Goal: Ask a question

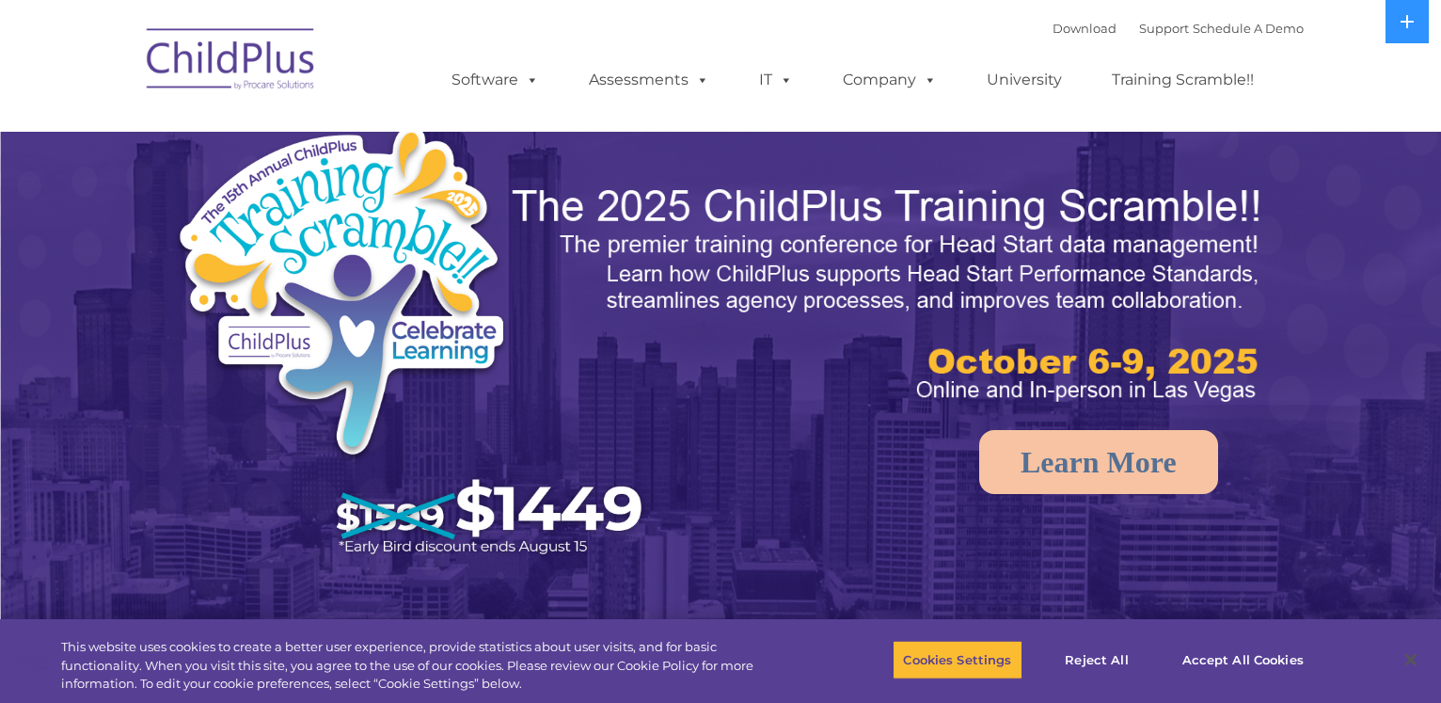
select select "MEDIUM"
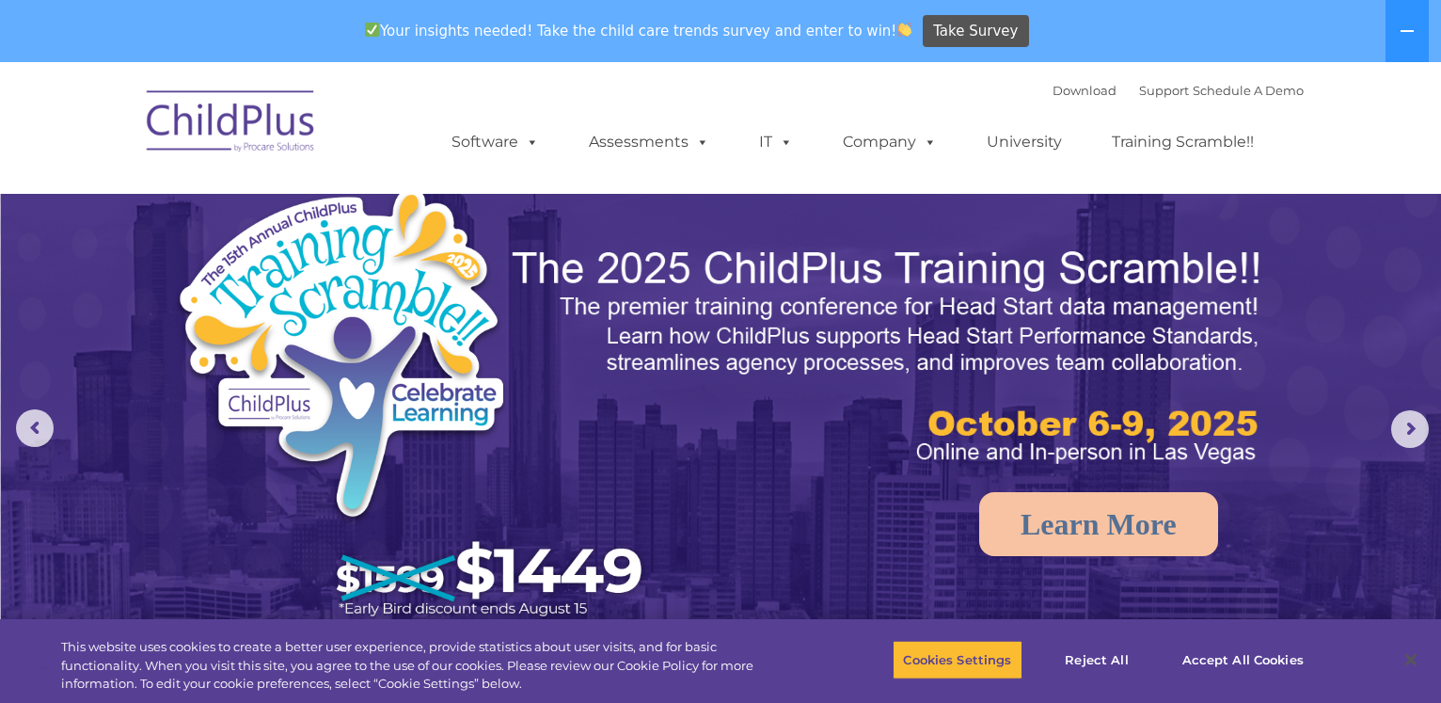
select select "MEDIUM"
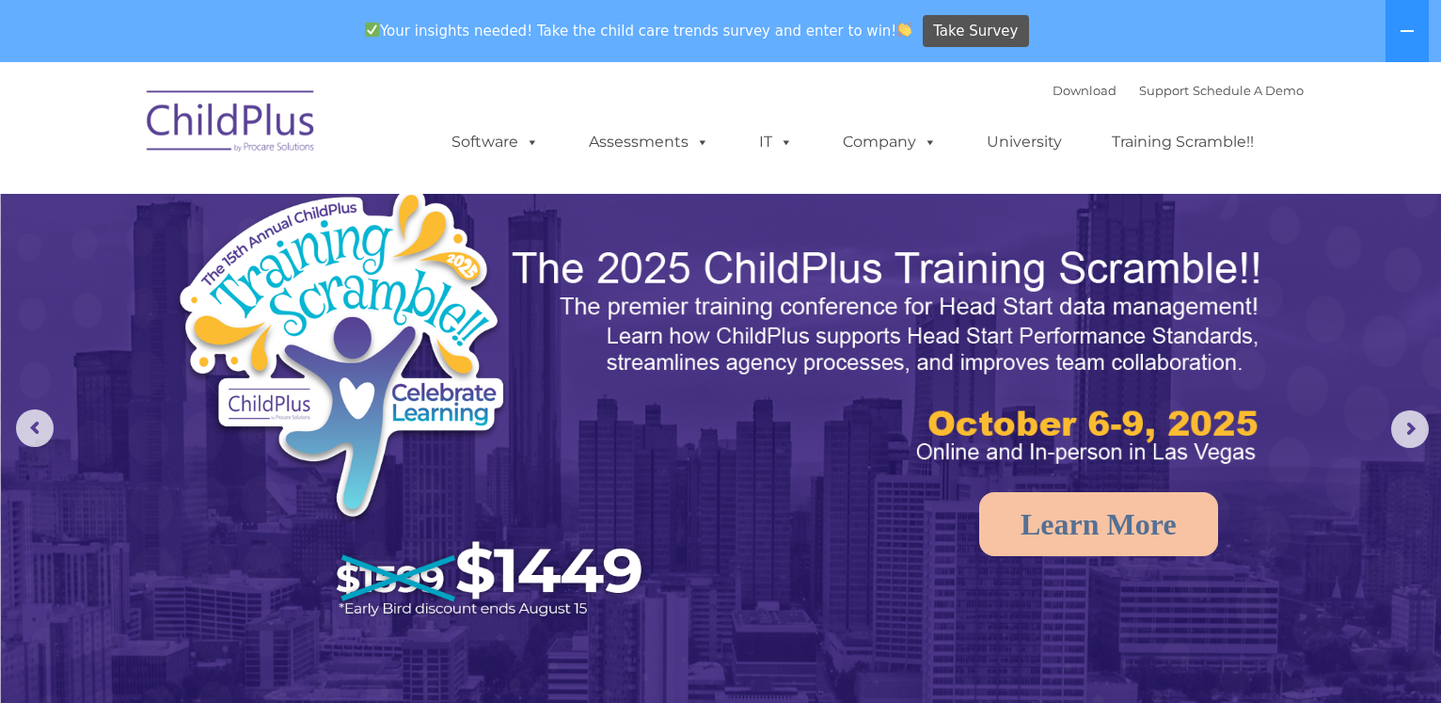
scroll to position [45, 0]
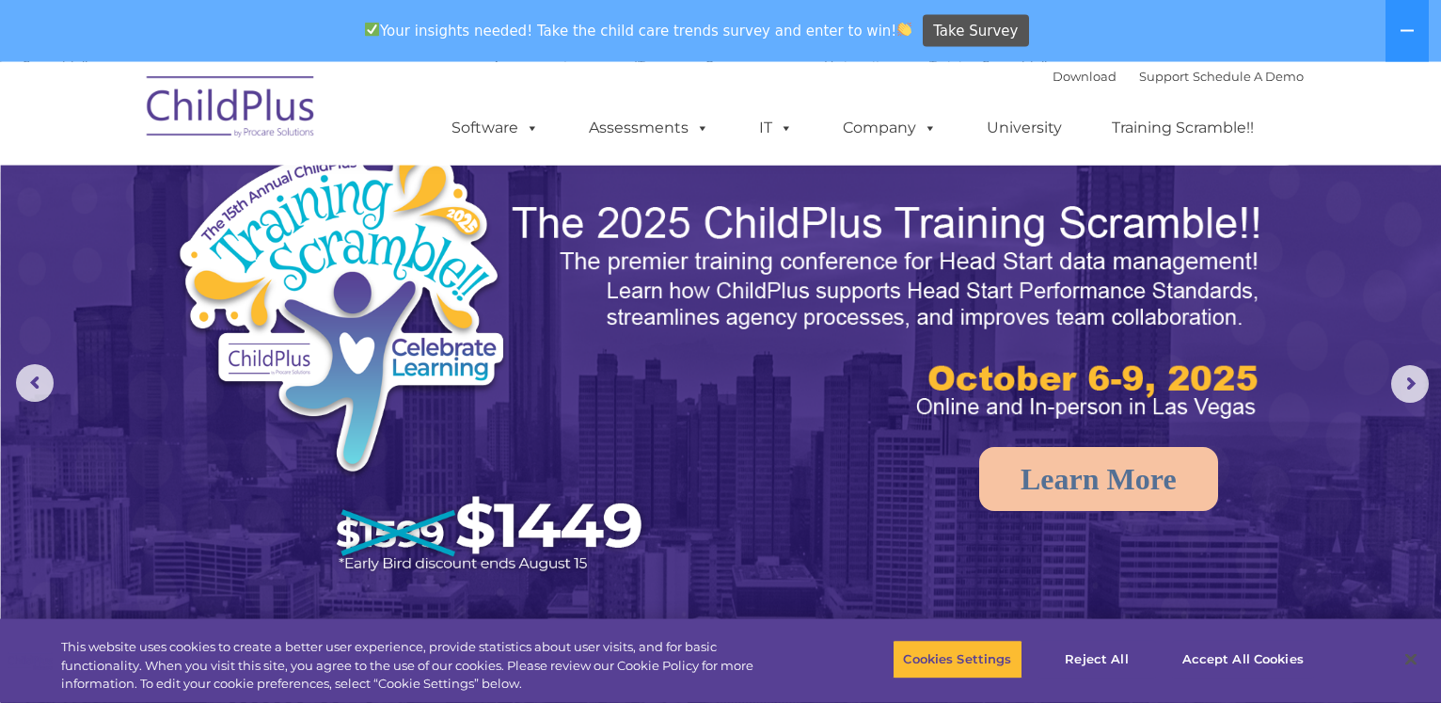
select select "MEDIUM"
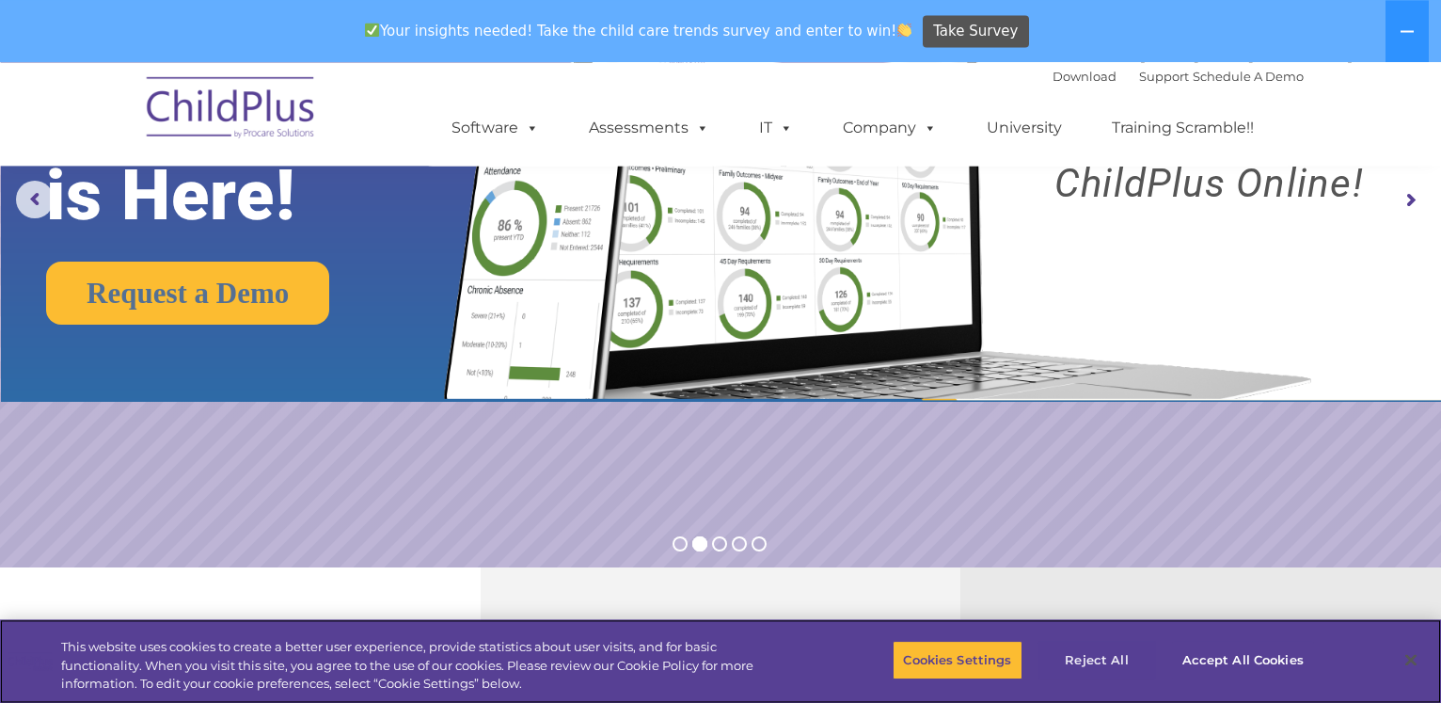
scroll to position [288, 0]
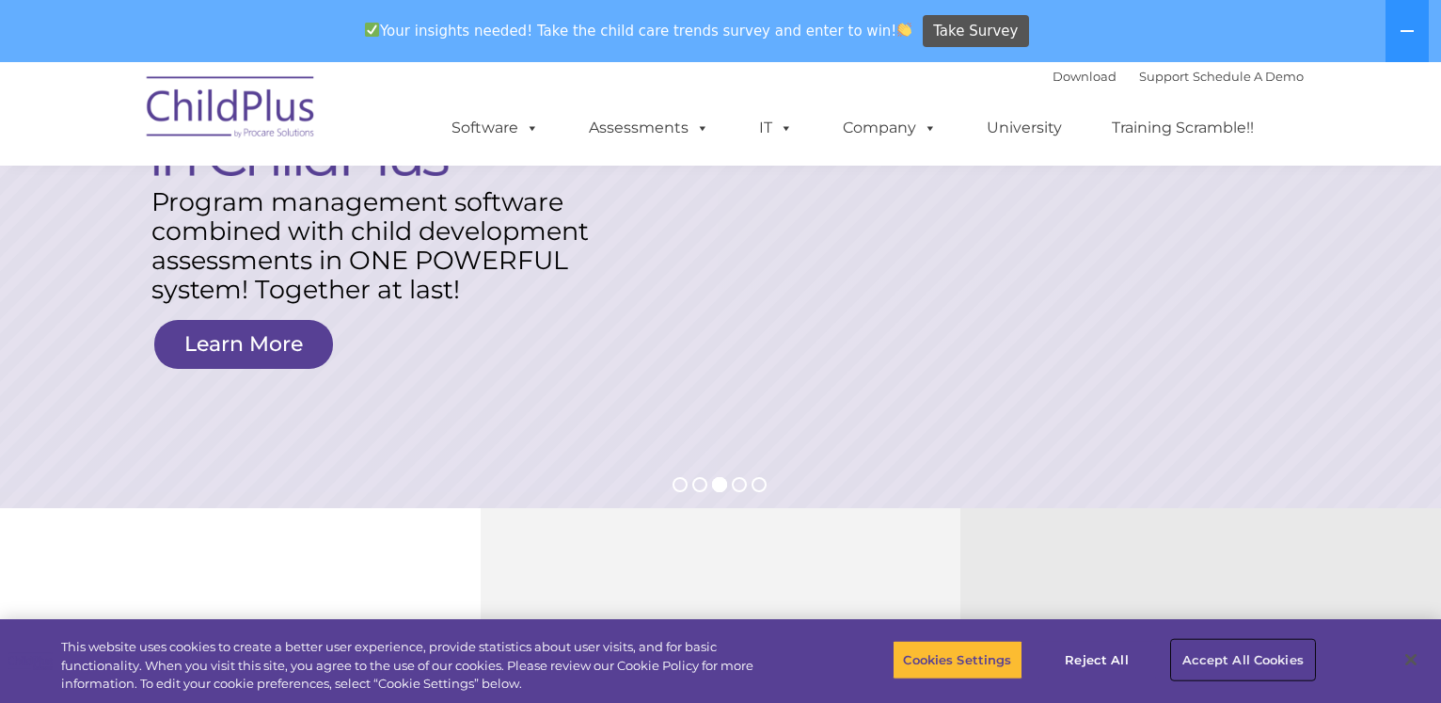
click at [1229, 653] on button "Accept All Cookies" at bounding box center [1243, 660] width 142 height 40
